Goal: Information Seeking & Learning: Learn about a topic

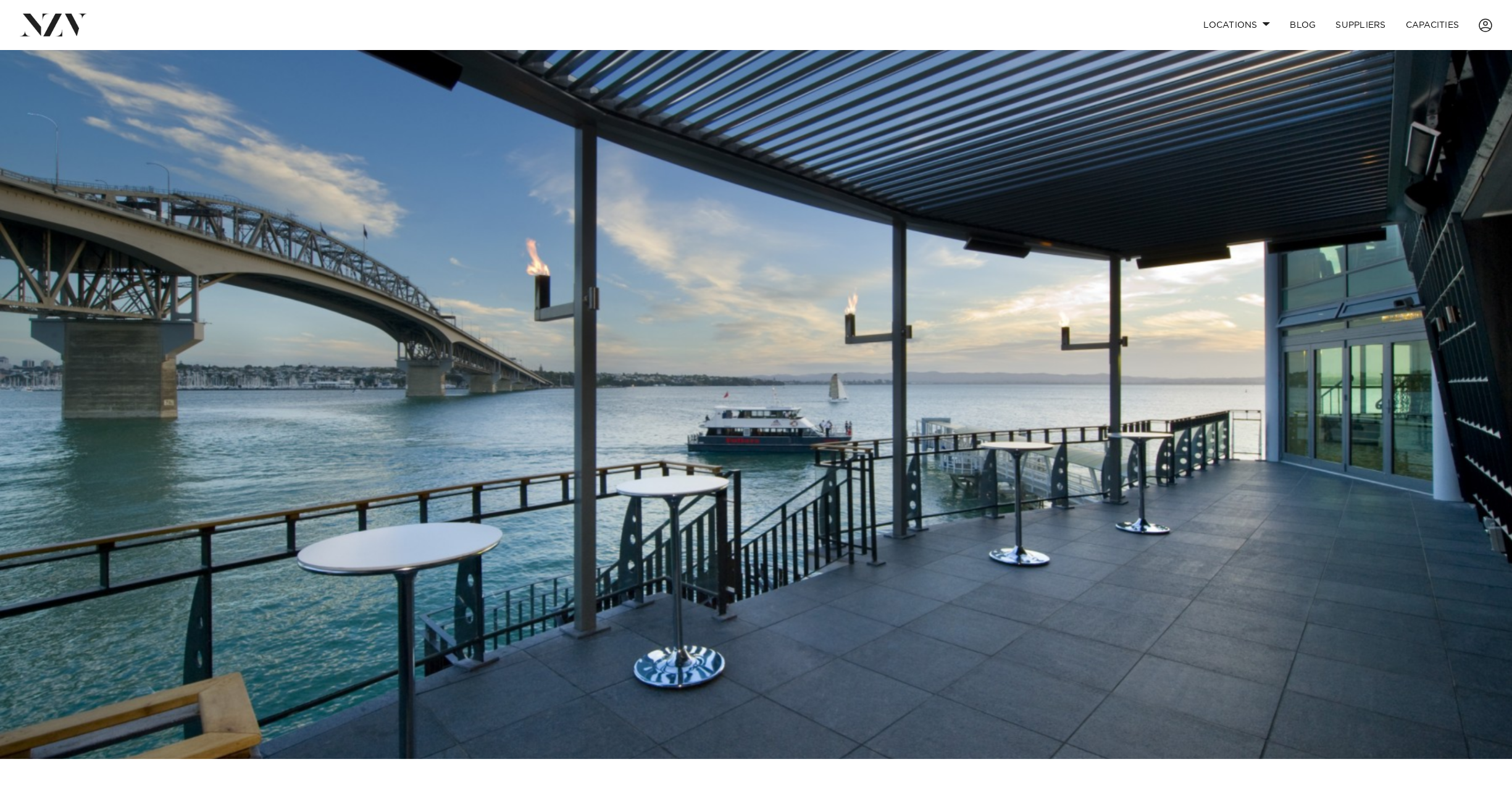
click at [1077, 356] on img at bounding box center [756, 404] width 1512 height 709
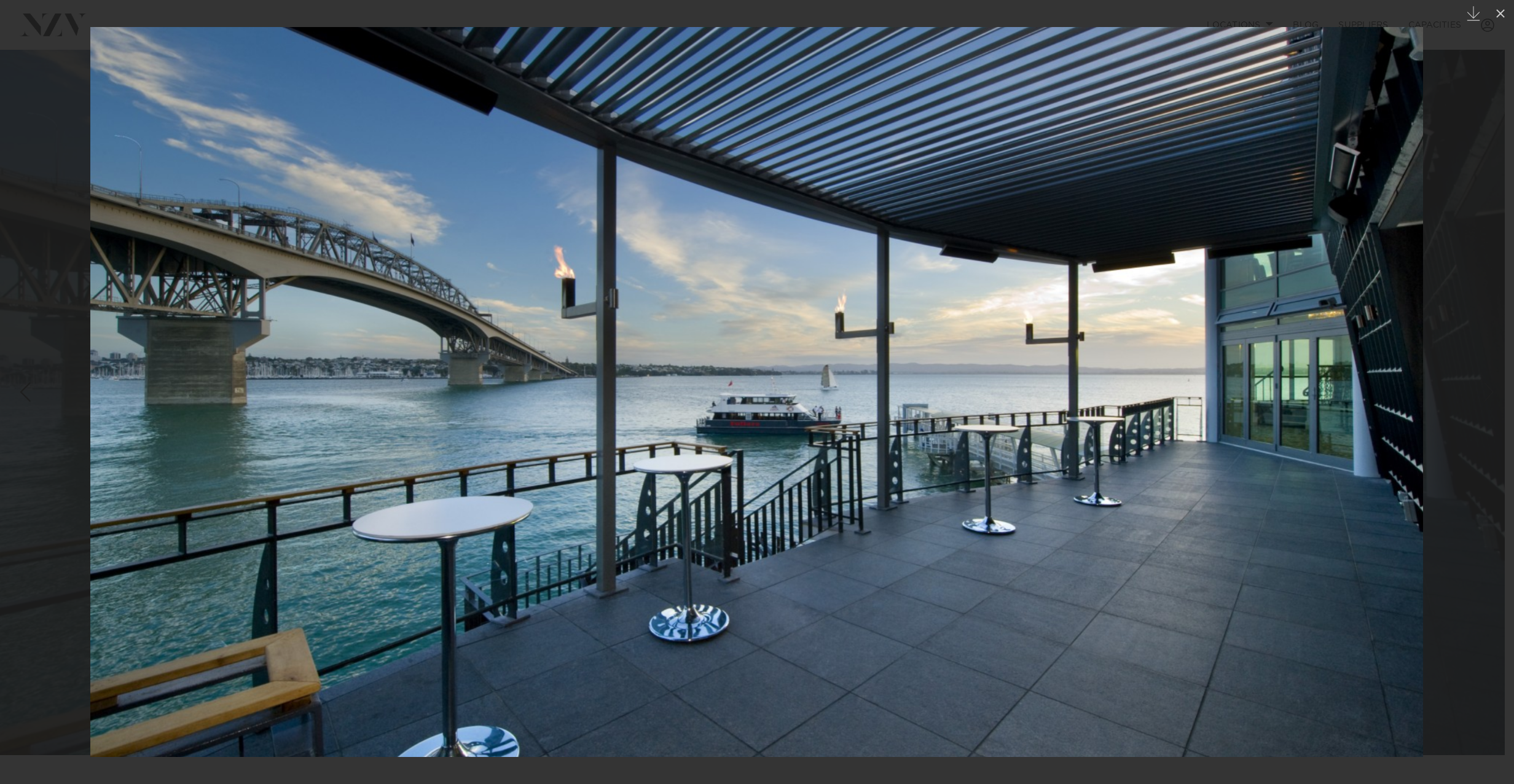
click at [1072, 355] on img at bounding box center [757, 392] width 1333 height 729
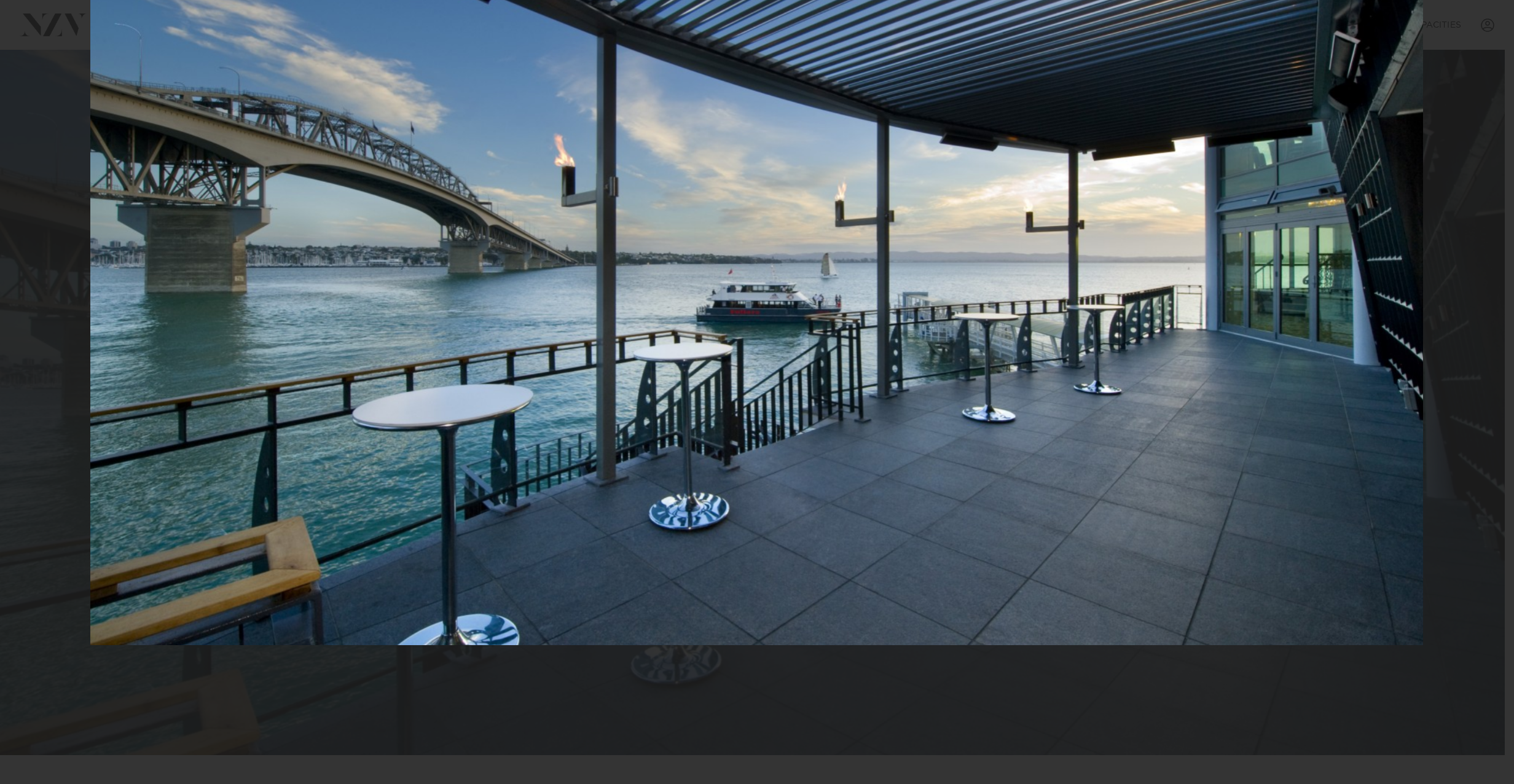
drag, startPoint x: 1072, startPoint y: 355, endPoint x: 1048, endPoint y: 219, distance: 138.1
click at [1048, 220] on img at bounding box center [757, 280] width 1333 height 729
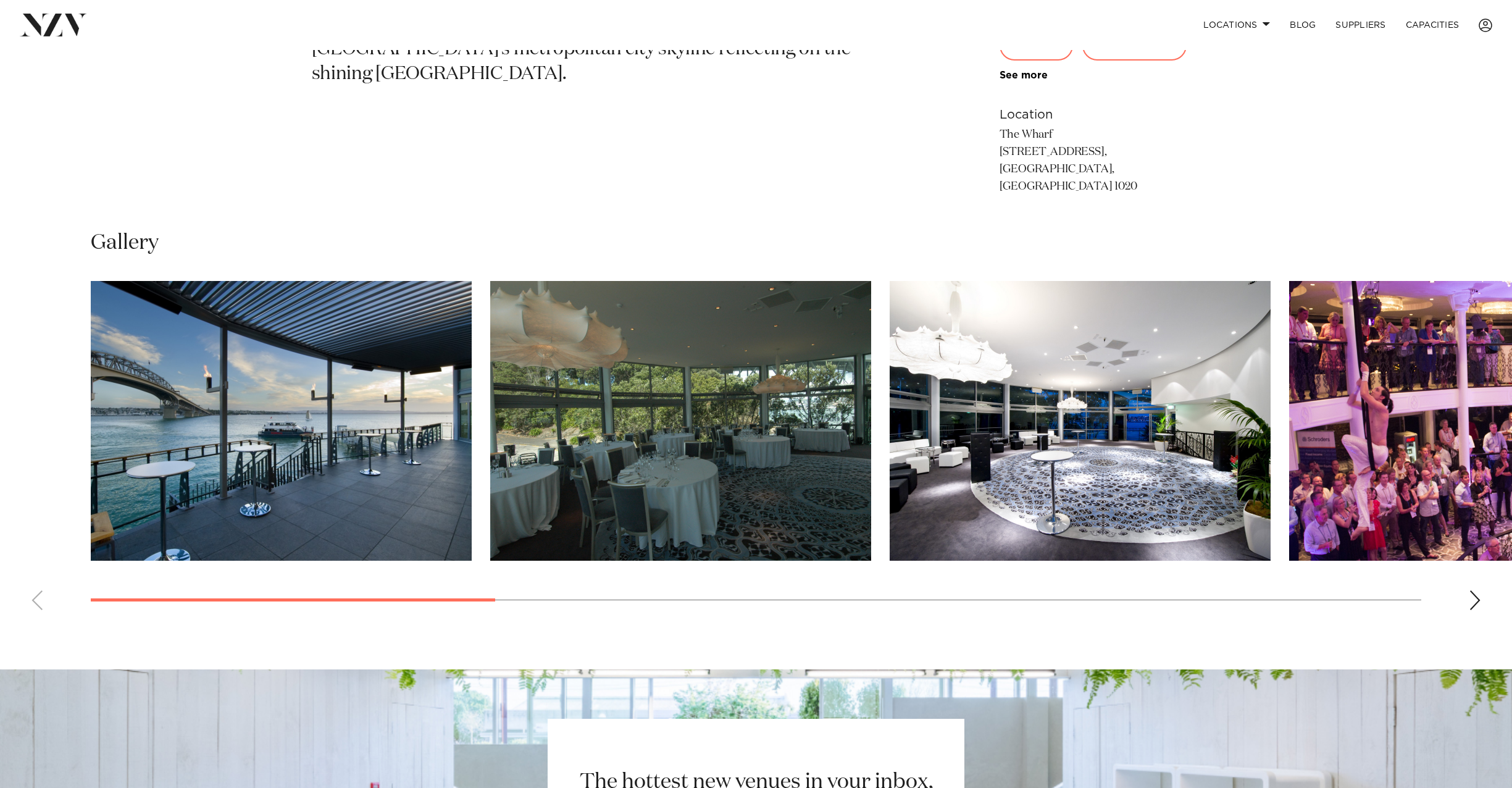
scroll to position [988, 0]
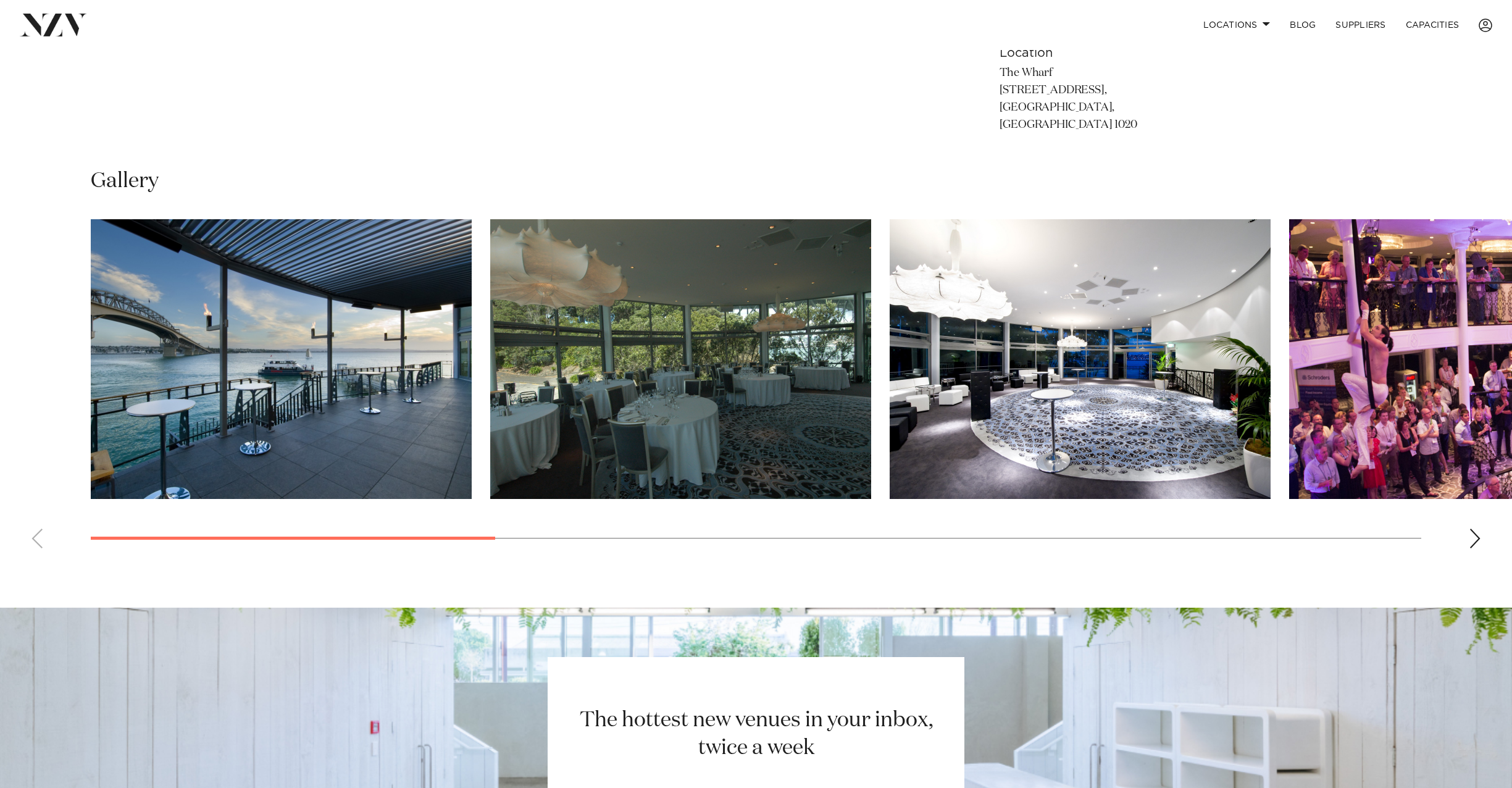
click at [731, 354] on img "2 / 11" at bounding box center [681, 359] width 381 height 280
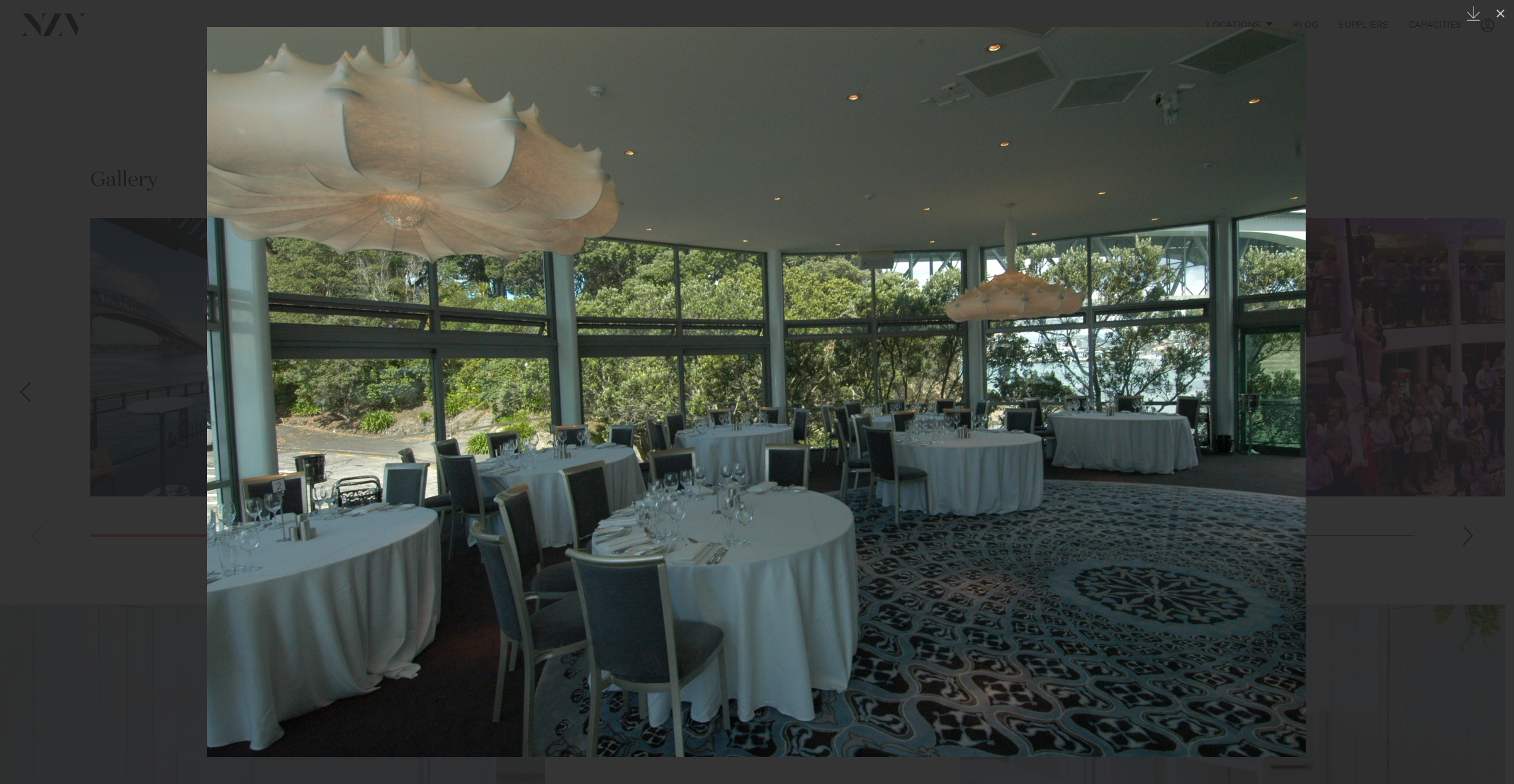
click at [1134, 392] on img at bounding box center [756, 392] width 1098 height 729
click at [1504, 16] on icon at bounding box center [1500, 13] width 15 height 15
